Goal: Find contact information: Find contact information

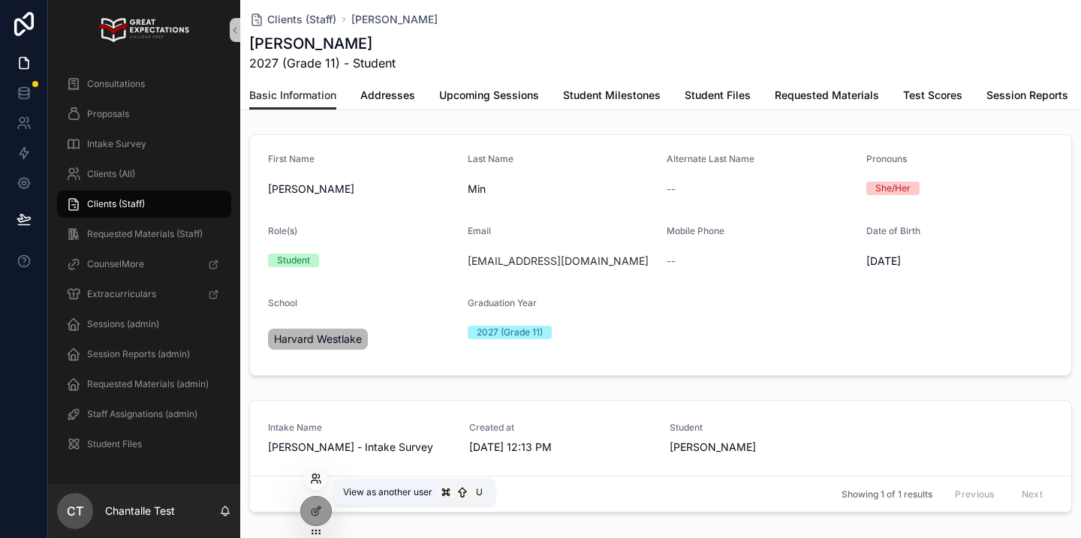
click at [319, 479] on icon at bounding box center [316, 479] width 12 height 12
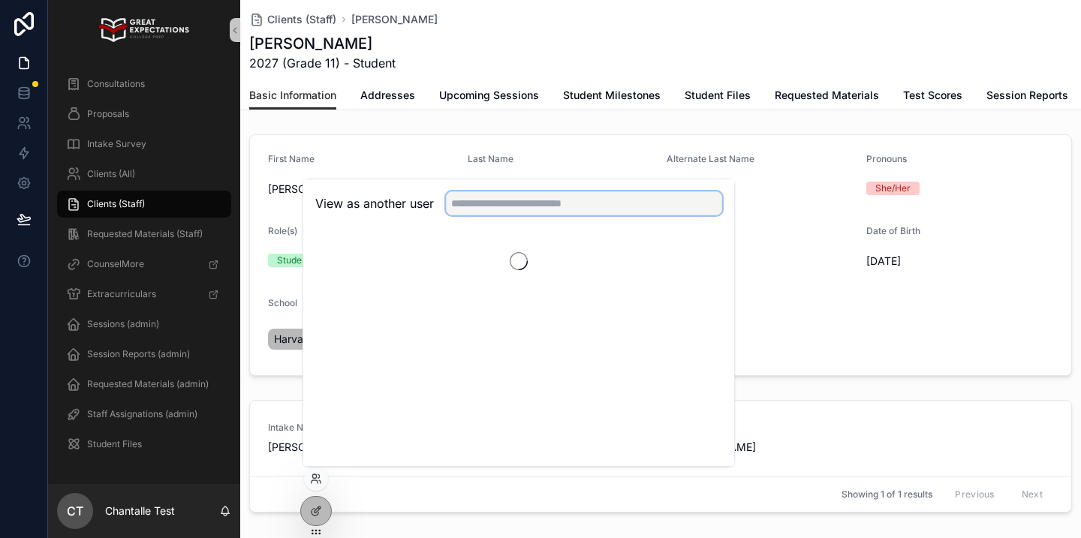
click at [507, 211] on input "text" at bounding box center [584, 203] width 276 height 24
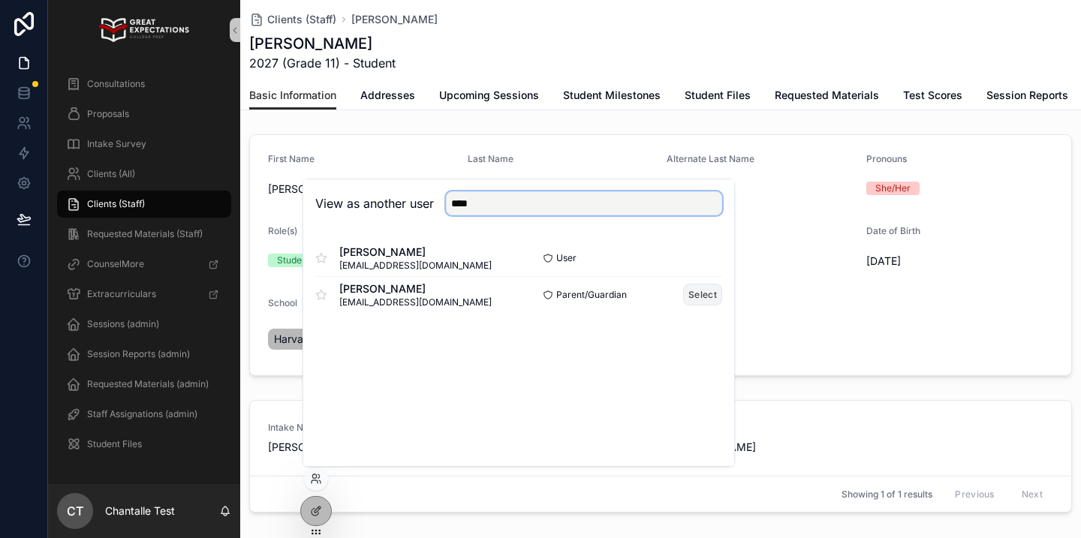
type input "****"
click at [699, 299] on button "Select" at bounding box center [702, 295] width 39 height 22
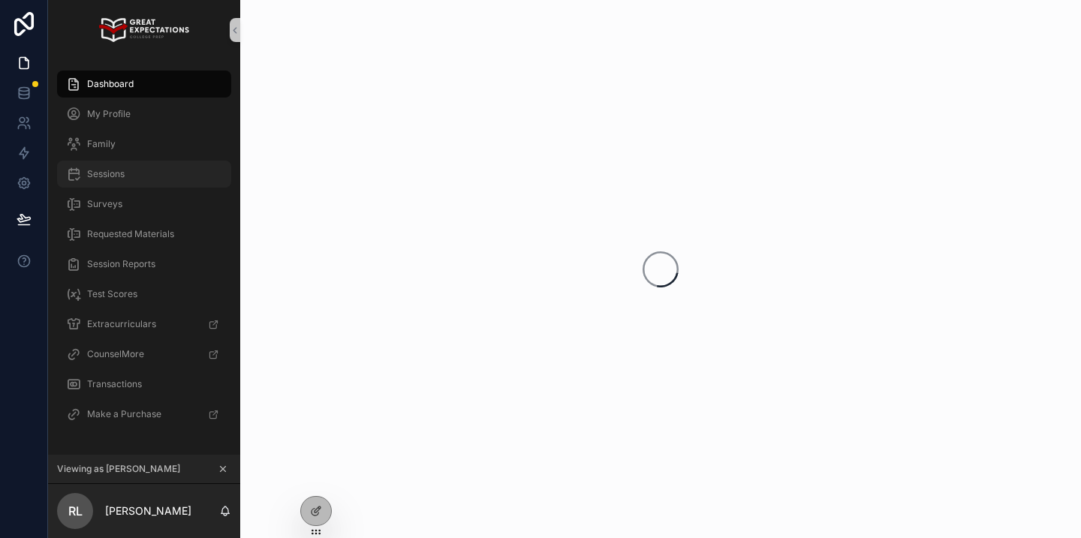
click at [113, 170] on span "Sessions" at bounding box center [106, 174] width 38 height 12
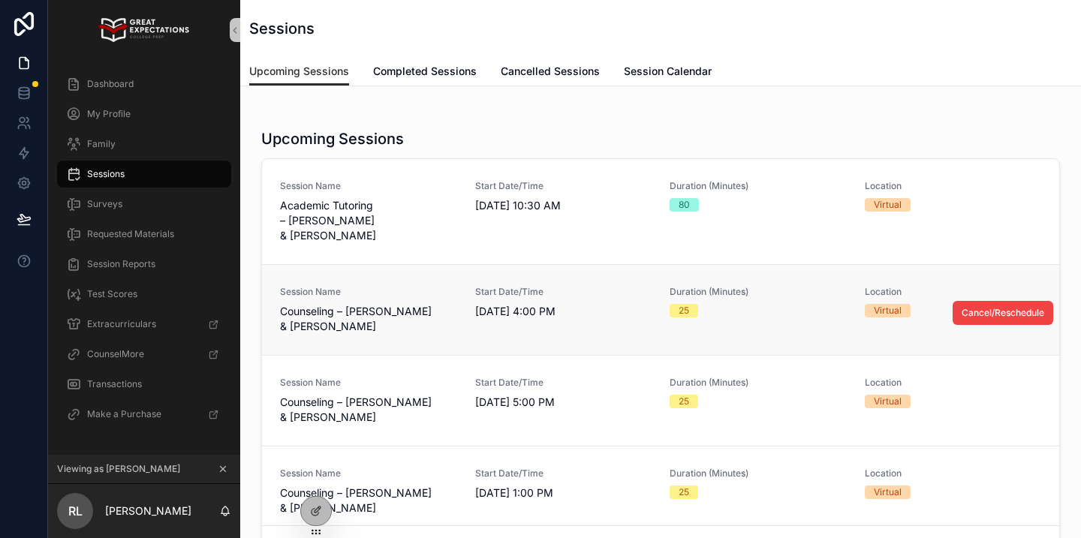
scroll to position [60, 0]
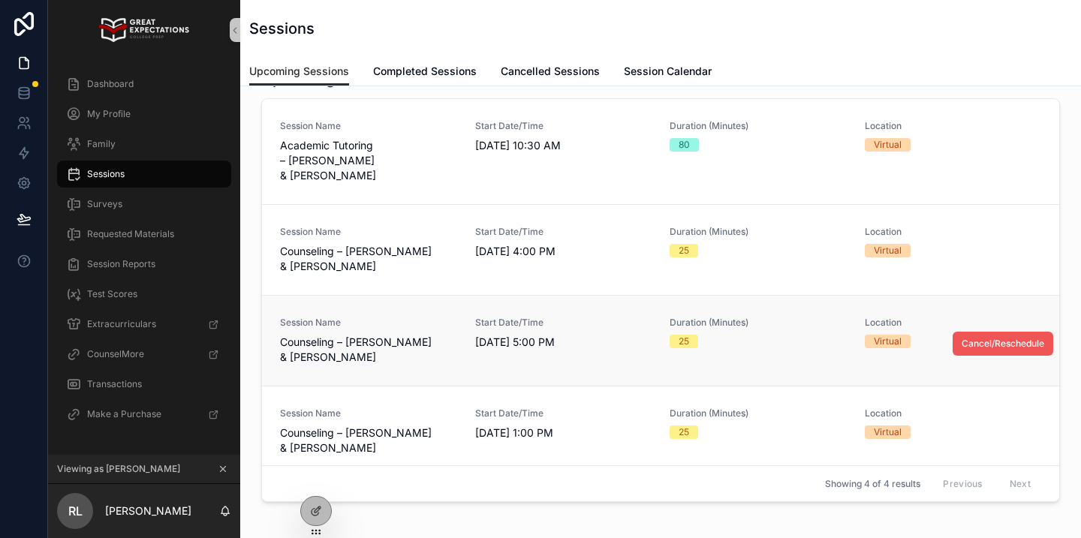
click at [1026, 338] on span "Cancel/Reschedule" at bounding box center [1003, 344] width 83 height 12
click at [1034, 338] on span "Cancel/Reschedule" at bounding box center [1003, 344] width 83 height 12
click at [224, 467] on icon "scrollable content" at bounding box center [223, 469] width 5 height 5
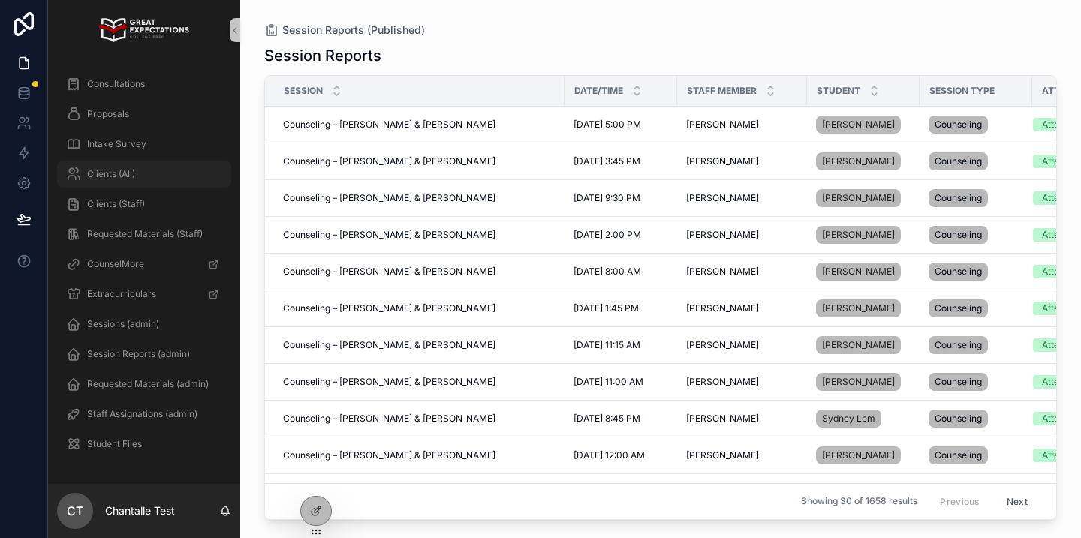
click at [181, 163] on div "Clients (All)" at bounding box center [144, 174] width 156 height 24
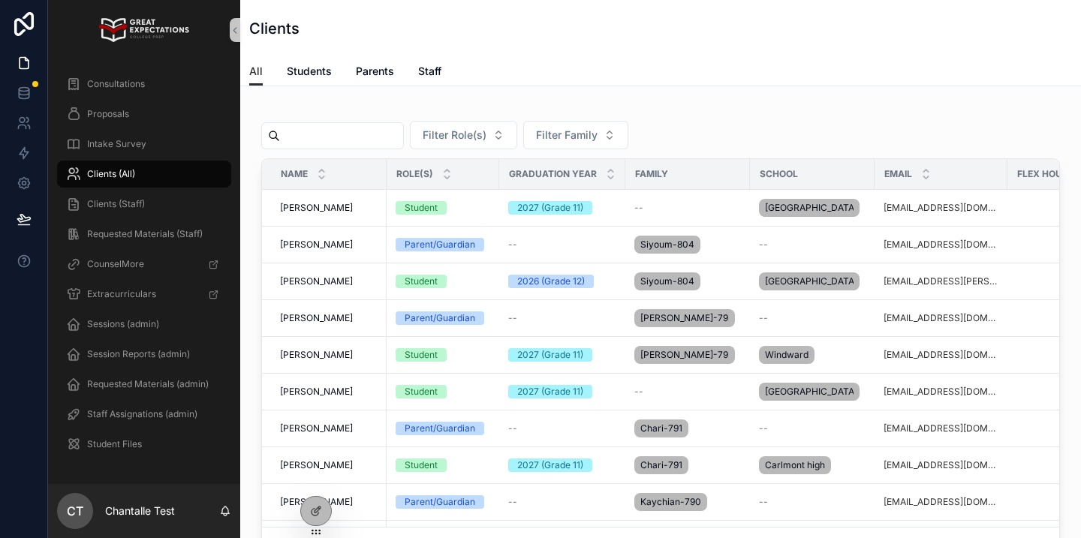
click at [339, 129] on input "scrollable content" at bounding box center [341, 135] width 123 height 21
click at [299, 361] on span "[PERSON_NAME]" at bounding box center [316, 355] width 73 height 12
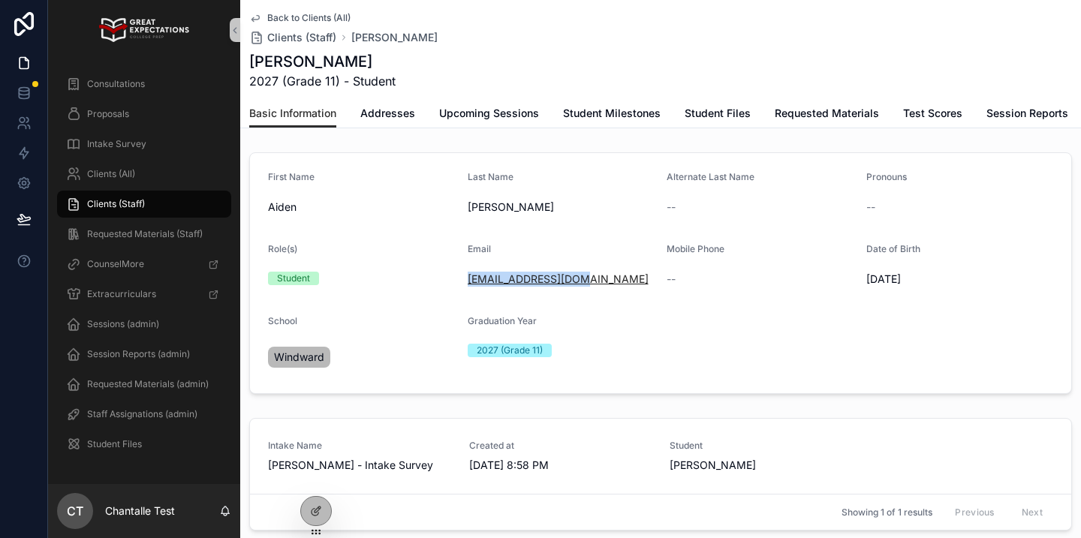
drag, startPoint x: 608, startPoint y: 288, endPoint x: 468, endPoint y: 281, distance: 140.5
click at [468, 281] on div "[EMAIL_ADDRESS][DOMAIN_NAME]" at bounding box center [562, 279] width 188 height 24
copy link "[EMAIL_ADDRESS][DOMAIN_NAME]"
